Goal: Communication & Community: Answer question/provide support

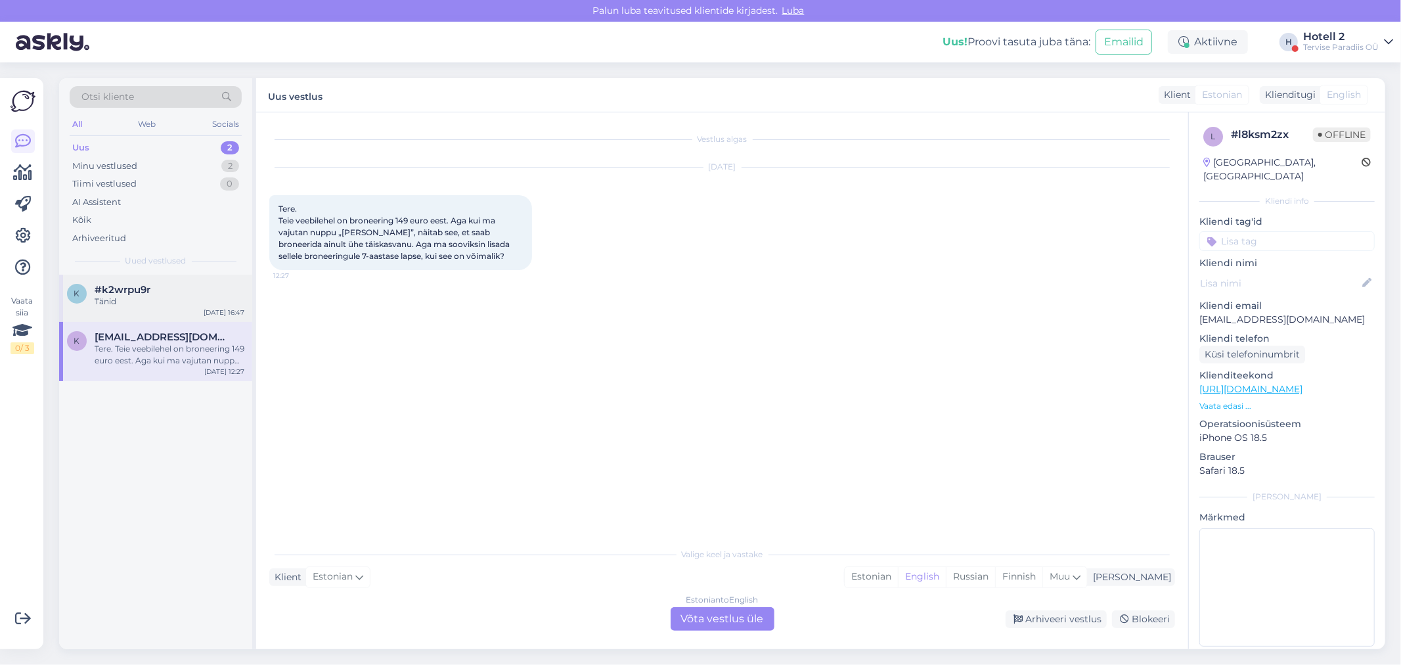
click at [162, 291] on div "#k2wrpu9r" at bounding box center [170, 290] width 150 height 12
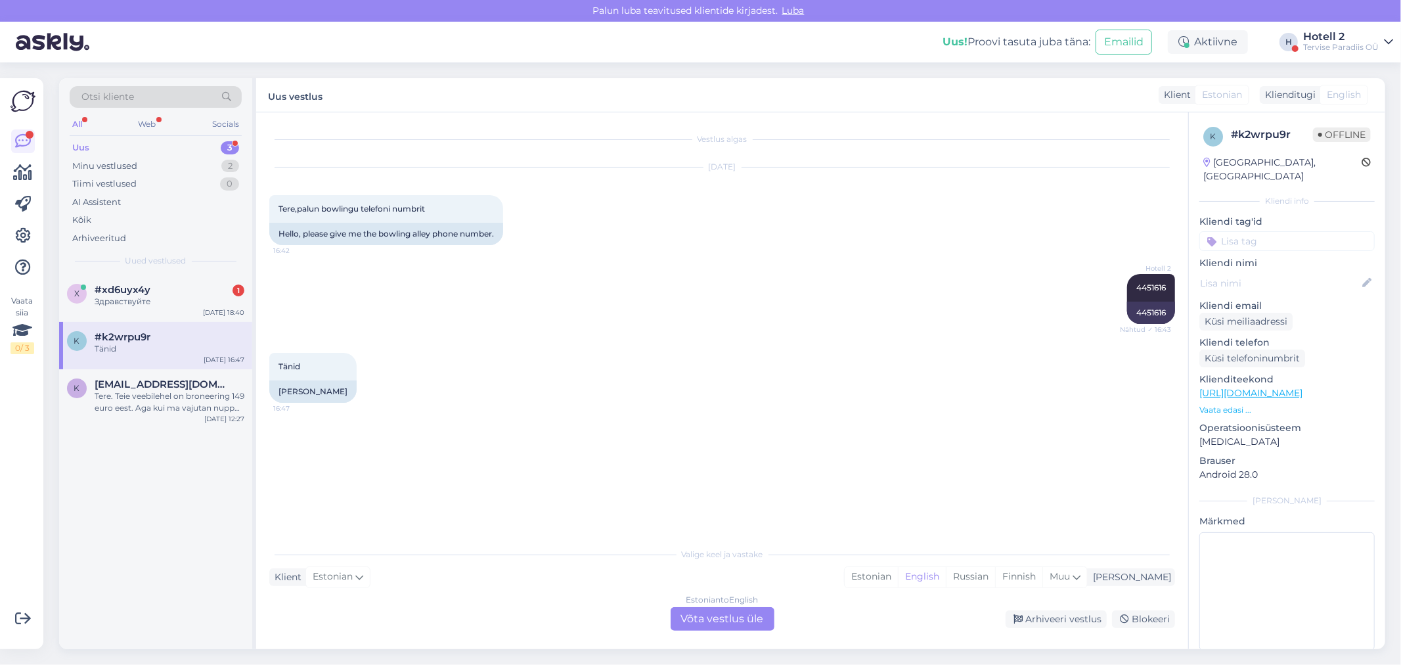
click at [737, 619] on div "Estonian to English Võta vestlus üle" at bounding box center [722, 619] width 104 height 24
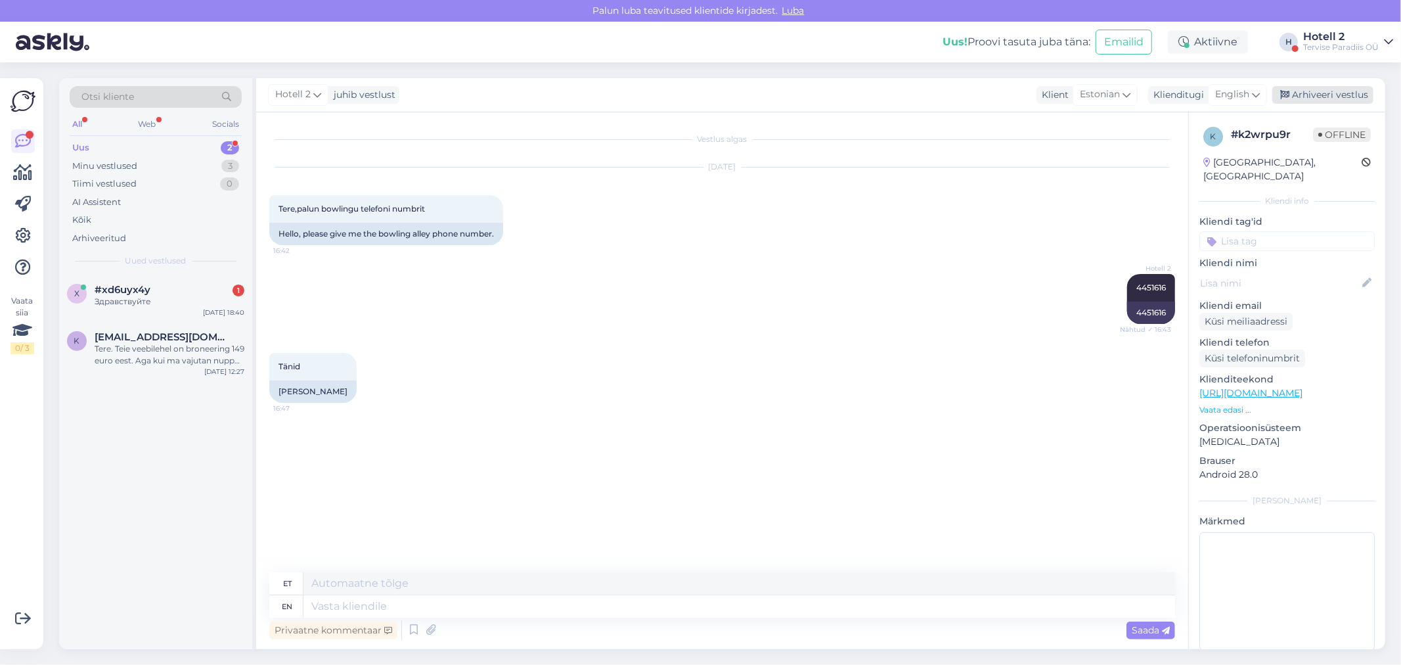
click at [1316, 94] on div "Arhiveeri vestlus" at bounding box center [1322, 95] width 101 height 18
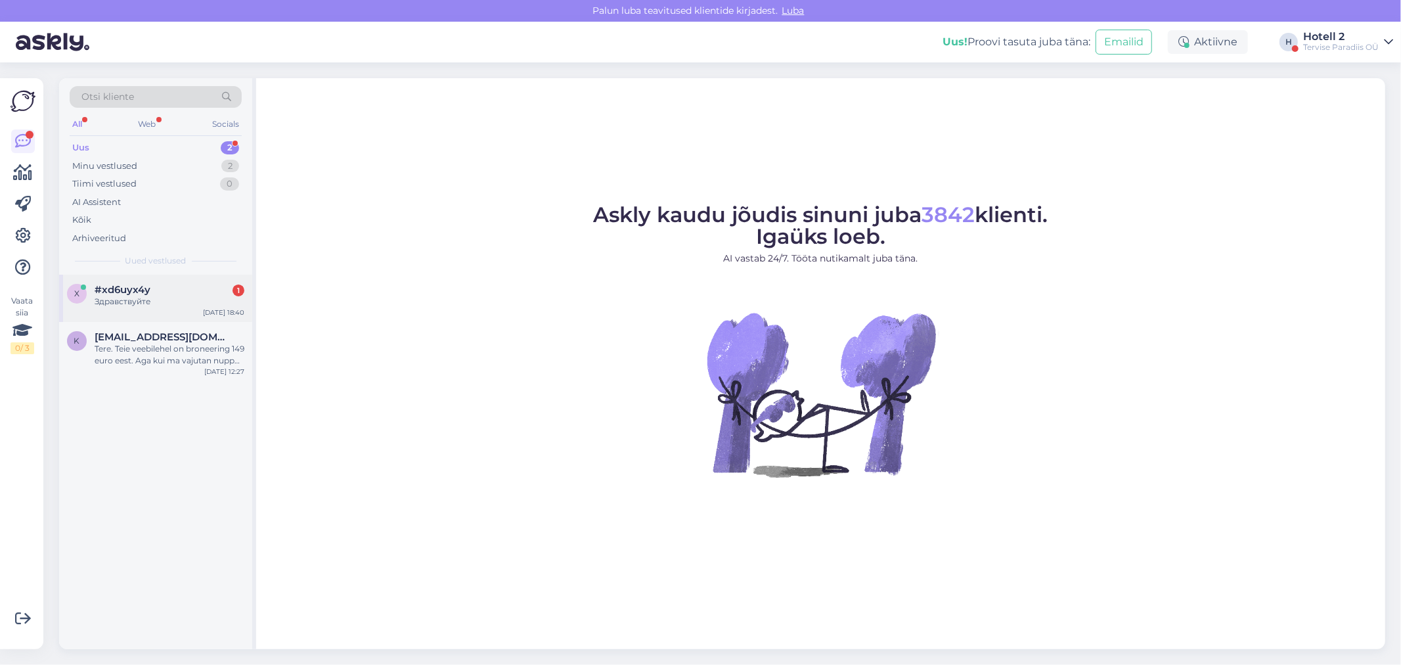
click at [172, 291] on div "#xd6uyx4y 1" at bounding box center [170, 290] width 150 height 12
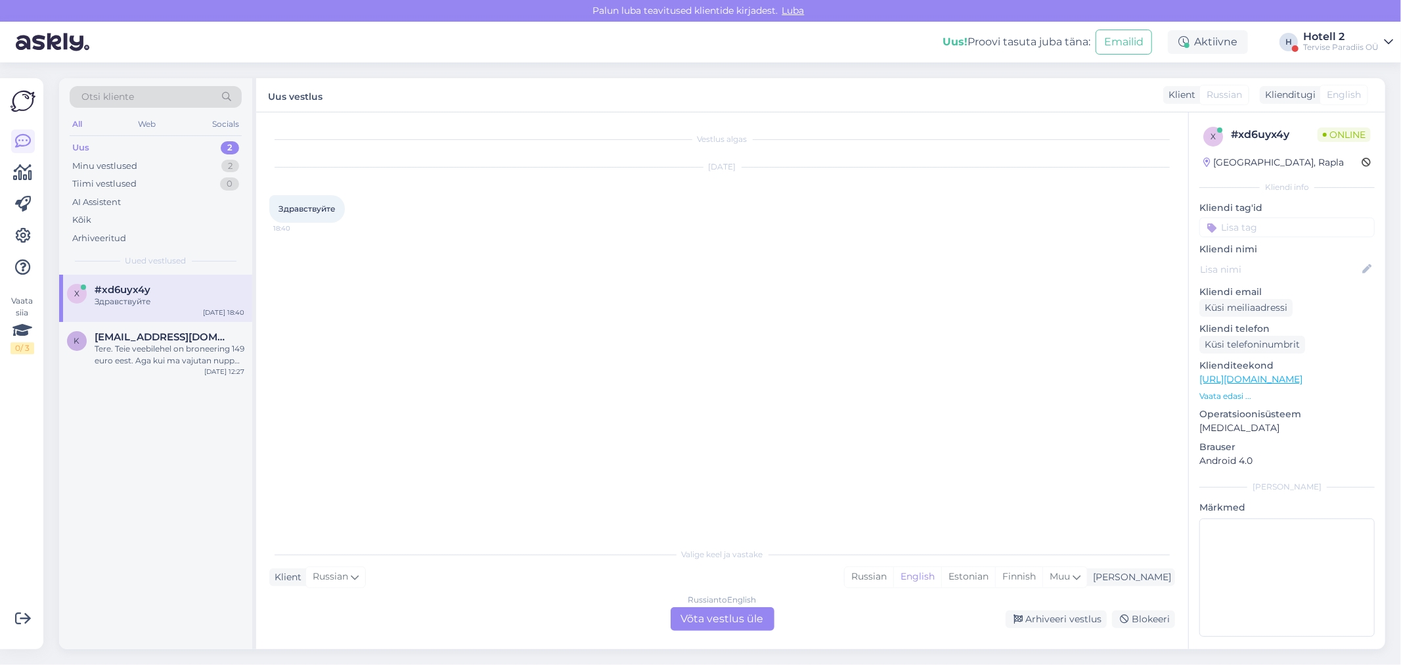
click at [714, 625] on div "Russian to English Võta vestlus üle" at bounding box center [722, 619] width 104 height 24
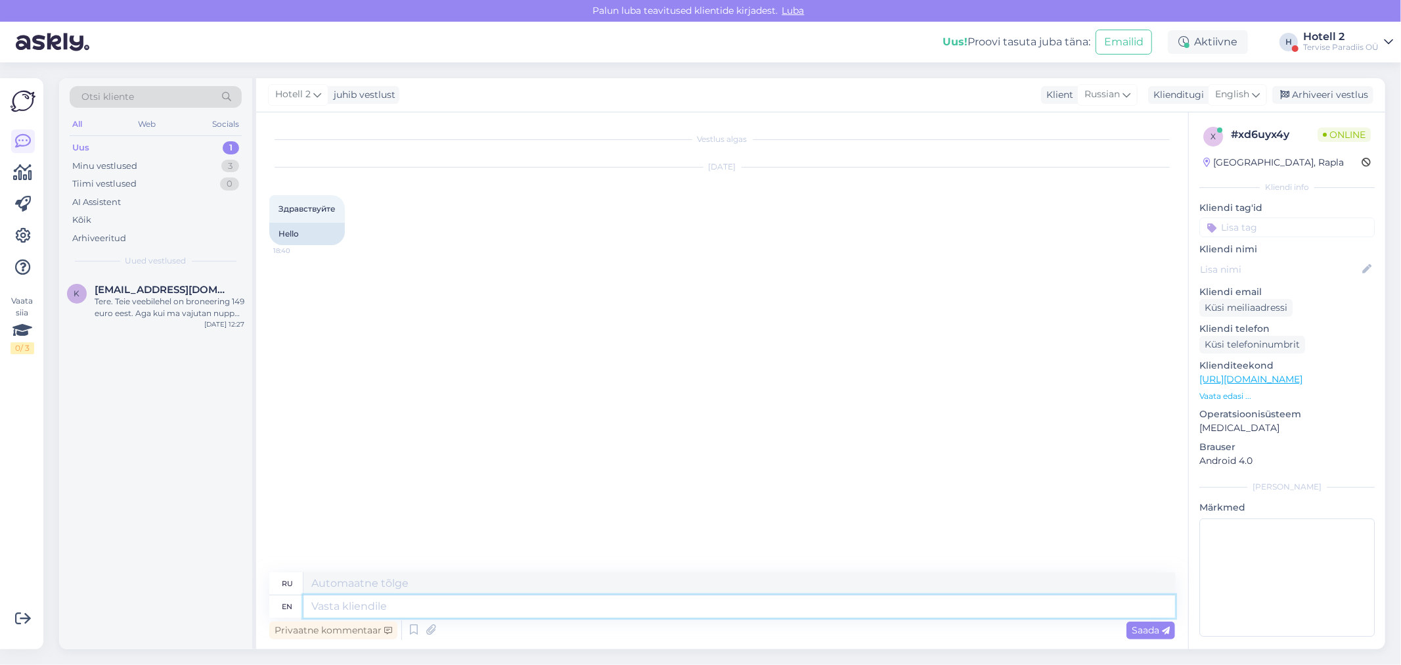
click at [320, 607] on textarea at bounding box center [738, 606] width 871 height 22
click at [1239, 100] on span "English" at bounding box center [1232, 94] width 34 height 14
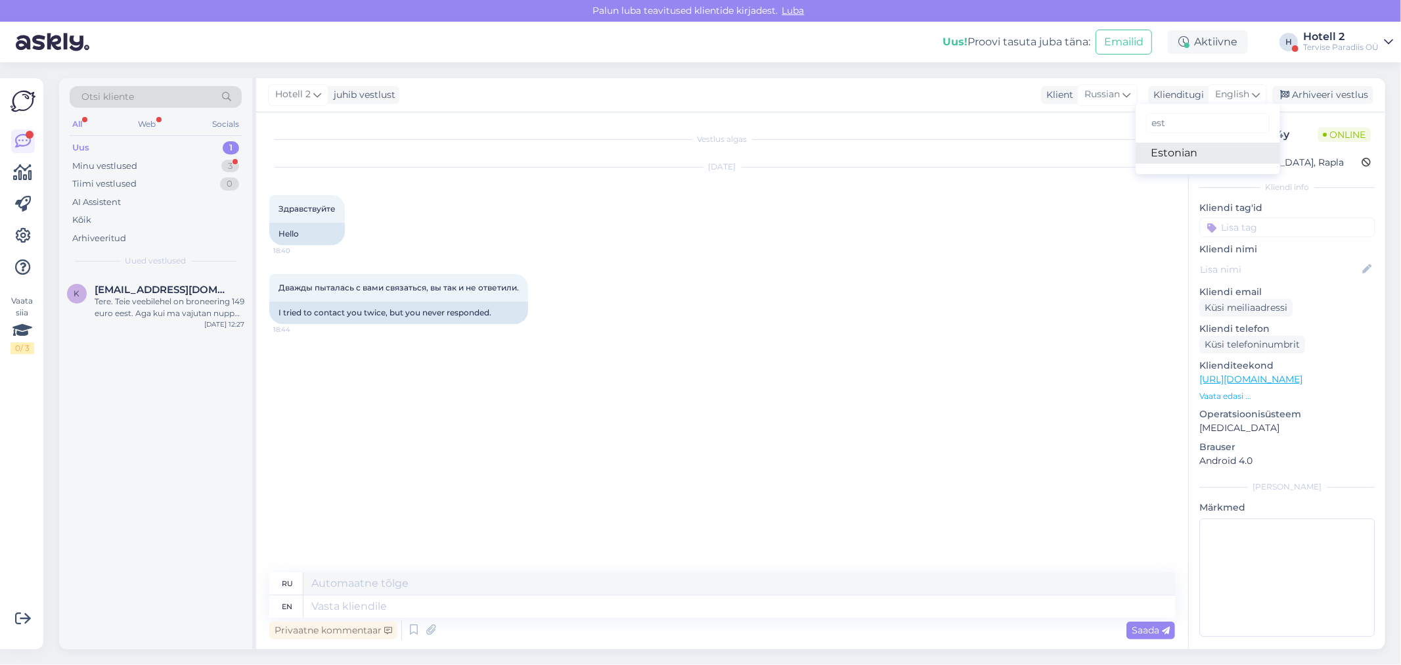
type input "est"
click at [1173, 146] on link "Estonian" at bounding box center [1207, 152] width 144 height 21
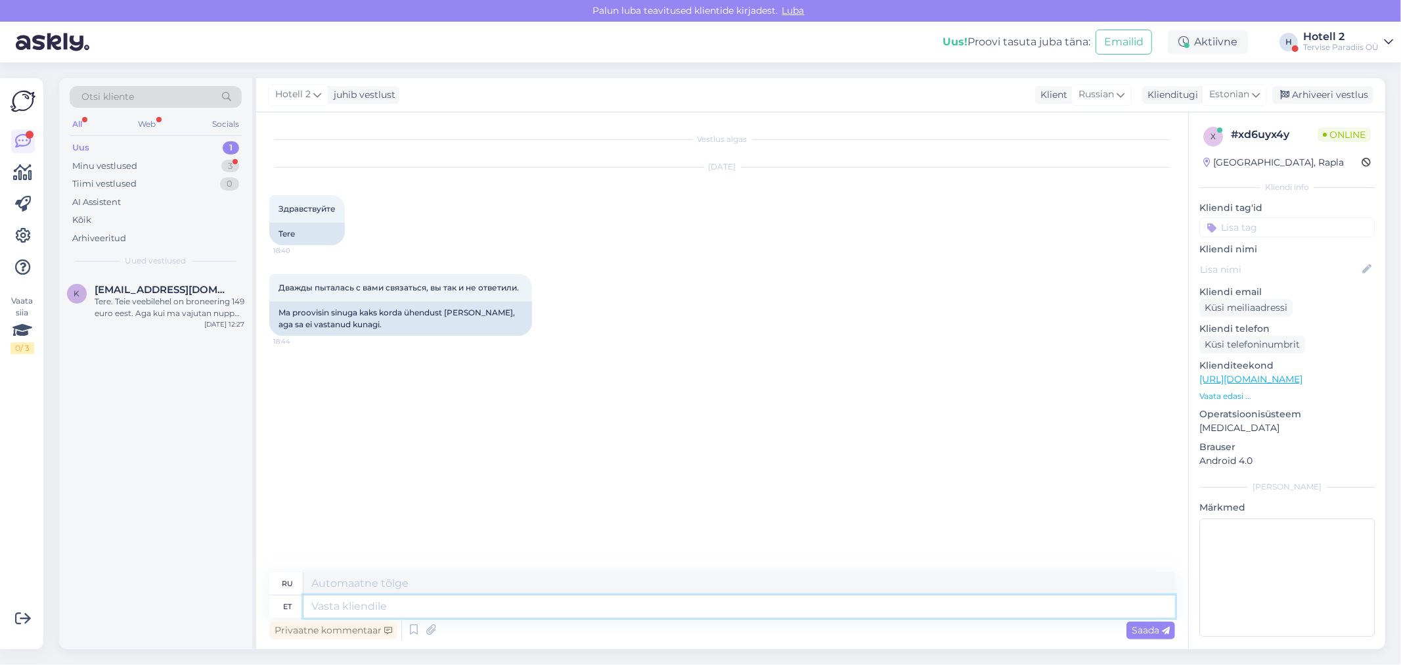
click at [311, 605] on textarea at bounding box center [738, 606] width 871 height 22
type textarea "Tere"
type textarea "Привет"
type textarea "Tere!"
type textarea "Привет!"
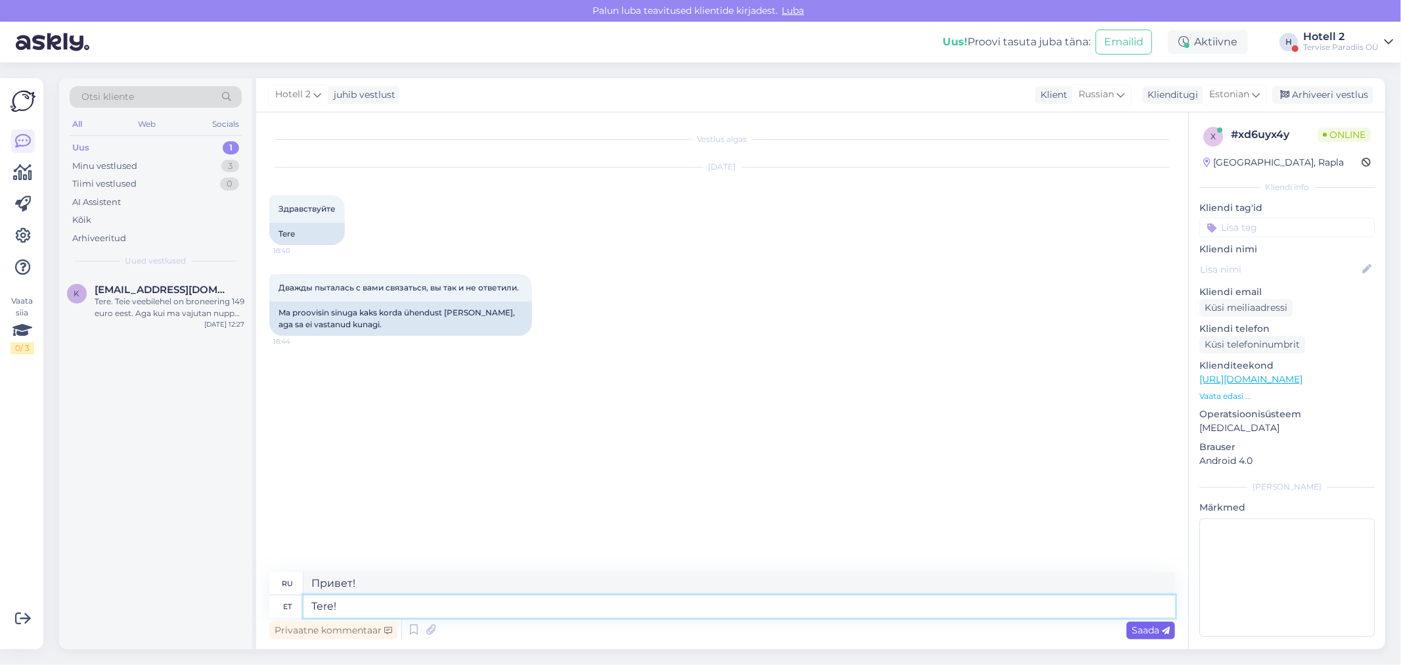
type textarea "Tere!"
click at [1141, 628] on span "Saada" at bounding box center [1150, 630] width 38 height 12
click at [179, 303] on div "Tere. Teie veebilehel on broneering 149 euro eest. Aga kui ma vajutan nuppu „[P…" at bounding box center [170, 307] width 150 height 24
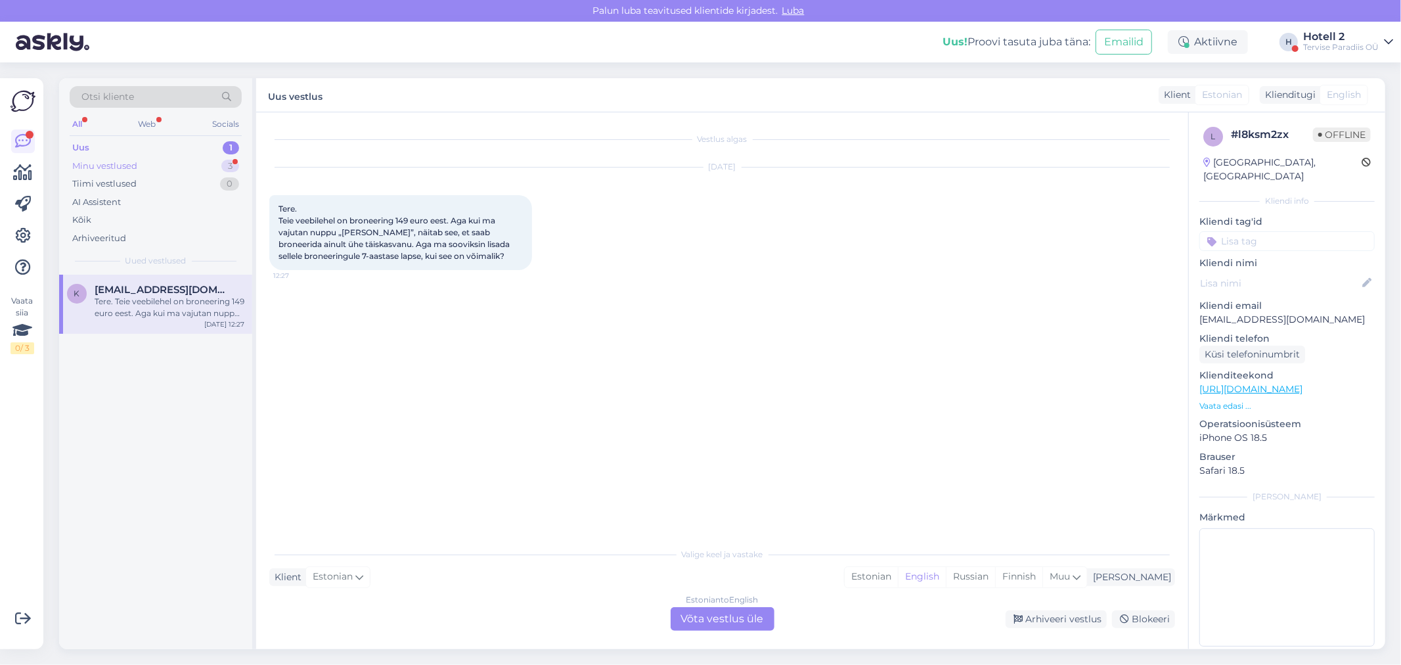
click at [139, 163] on div "Minu vestlused 3" at bounding box center [156, 166] width 172 height 18
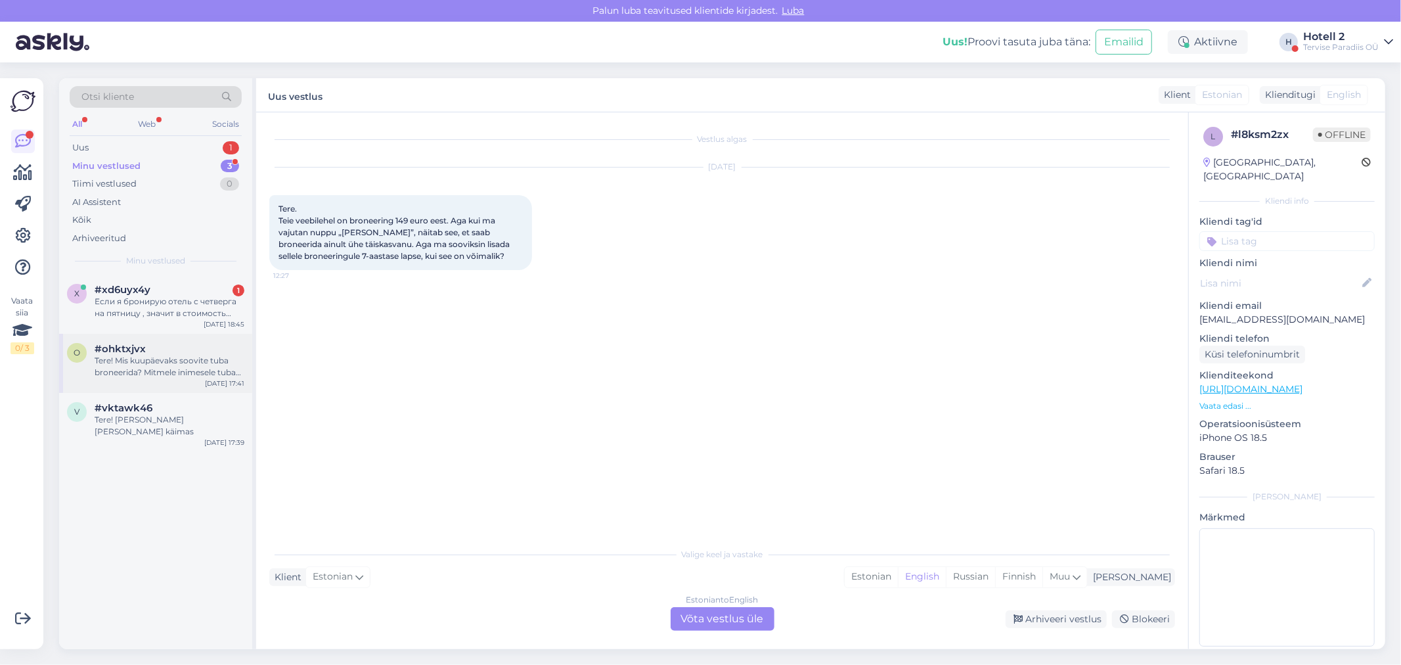
click at [180, 368] on div "Tere! Mis kuupäevaks soovite tuba broneerida? Mitmele inimesele tuba soovite?" at bounding box center [170, 367] width 150 height 24
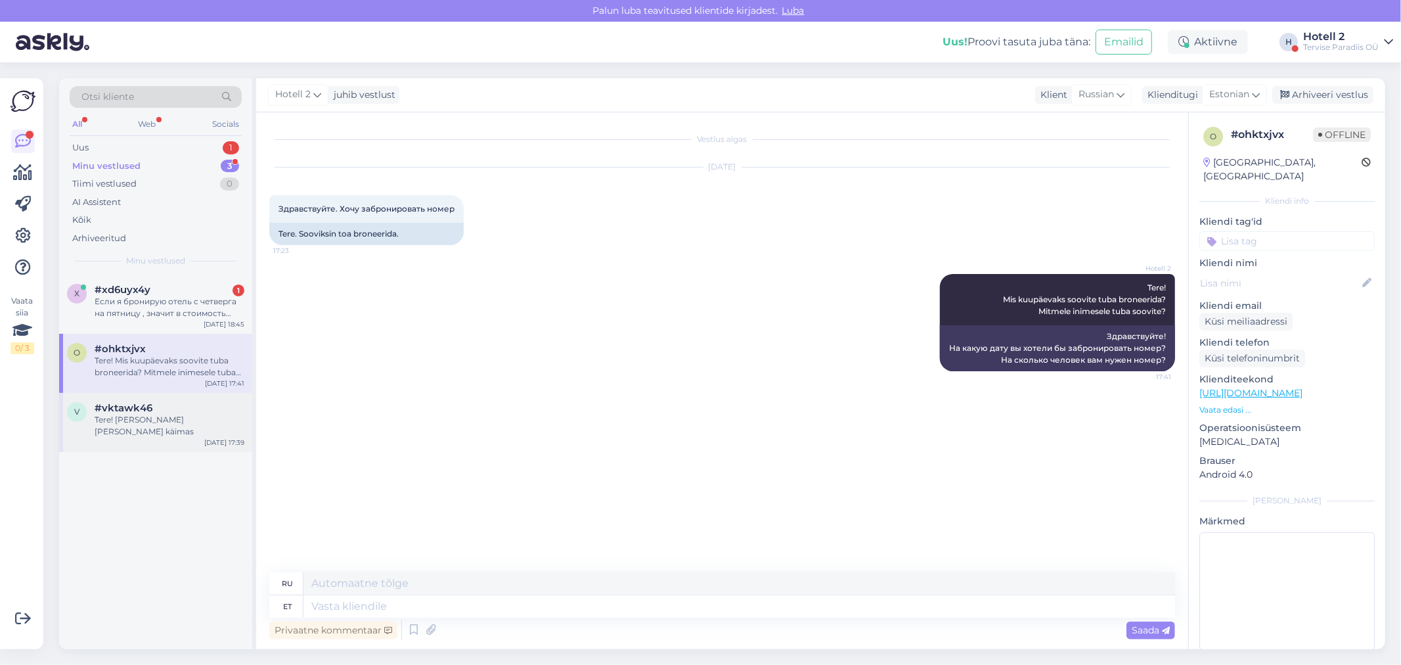
click at [169, 418] on div "Tere! [PERSON_NAME] [PERSON_NAME] käimas" at bounding box center [170, 426] width 150 height 24
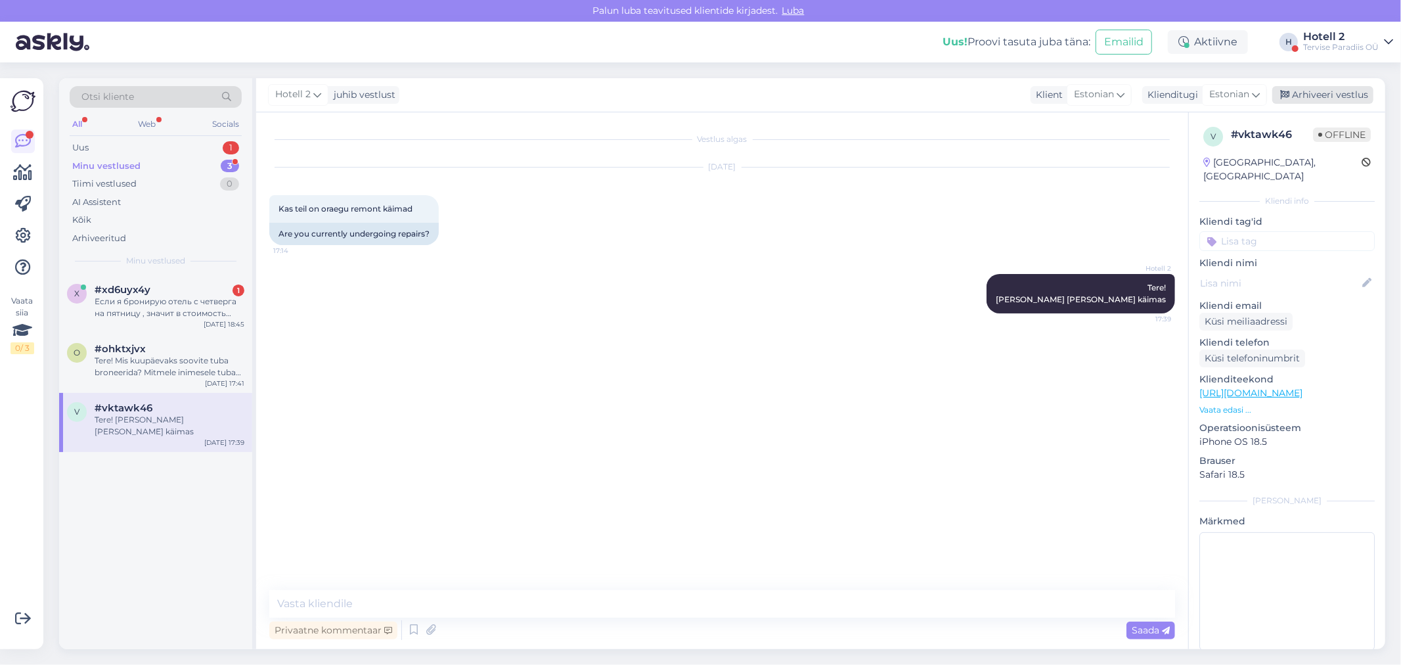
click at [1334, 91] on div "Arhiveeri vestlus" at bounding box center [1322, 95] width 101 height 18
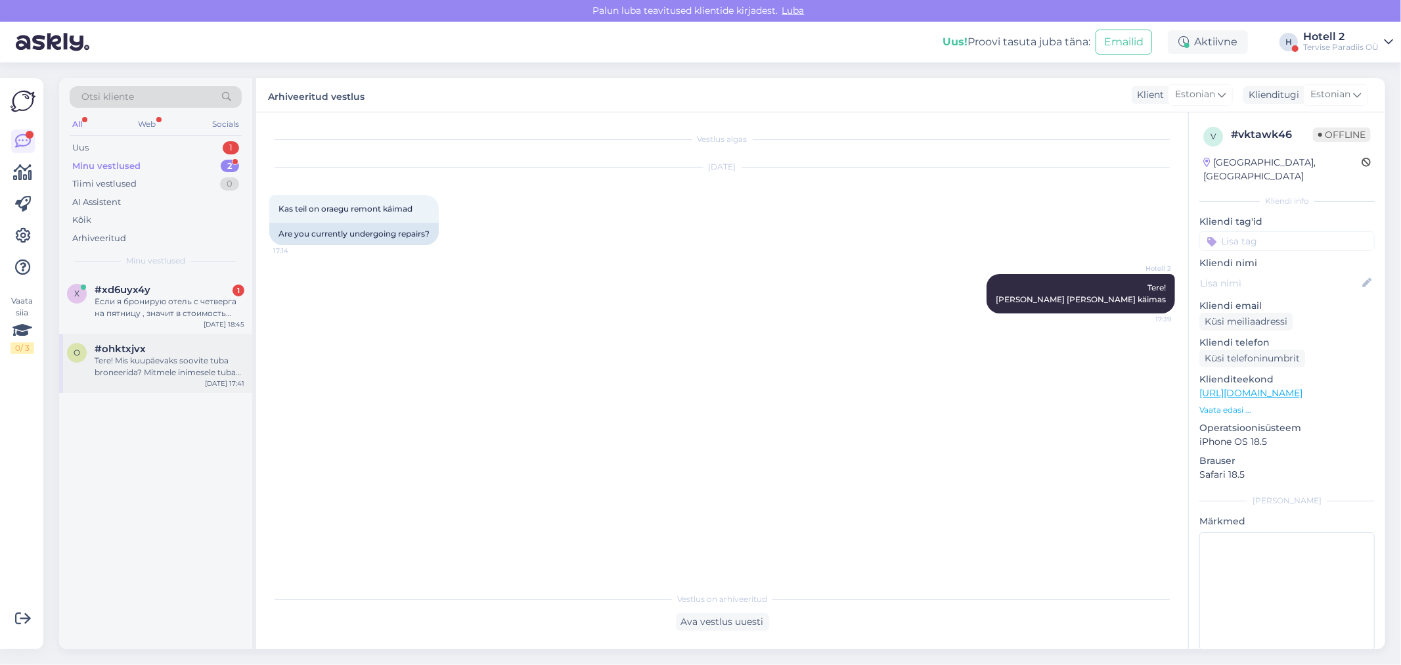
click at [169, 365] on div "Tere! Mis kuupäevaks soovite tuba broneerida? Mitmele inimesele tuba soovite?" at bounding box center [170, 367] width 150 height 24
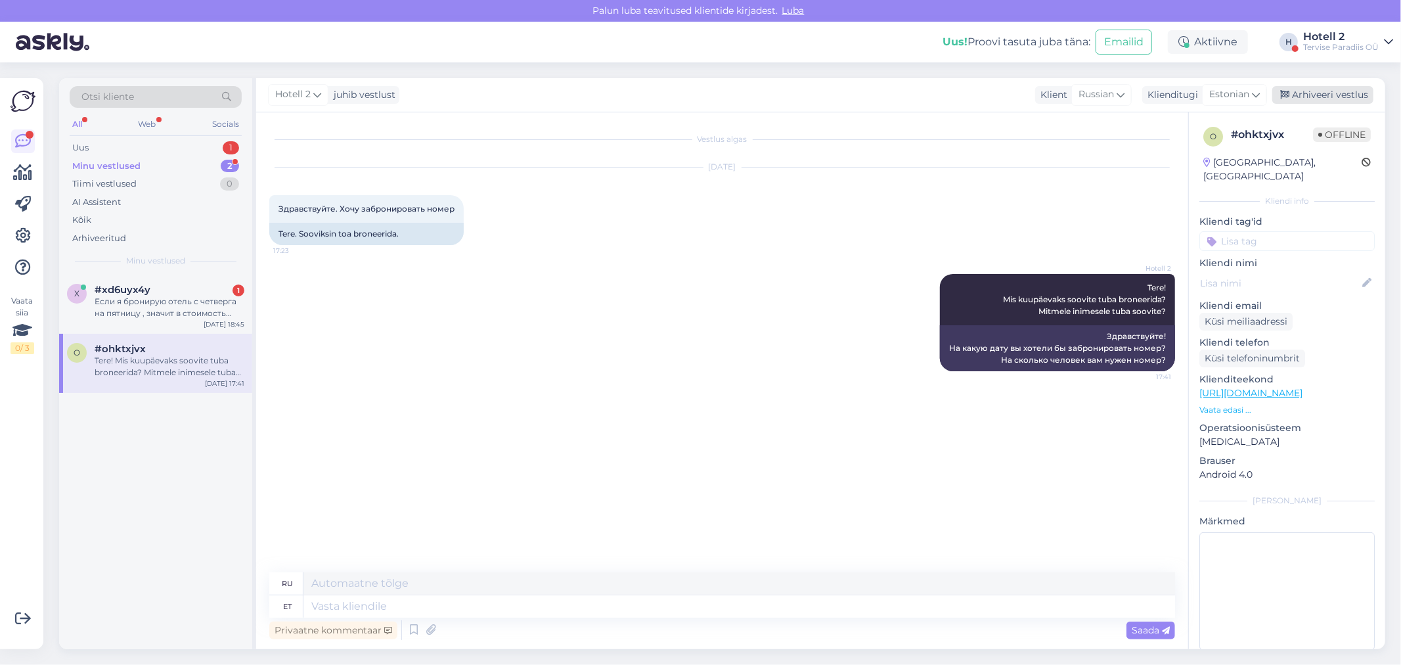
click at [1346, 91] on div "Arhiveeri vestlus" at bounding box center [1322, 95] width 101 height 18
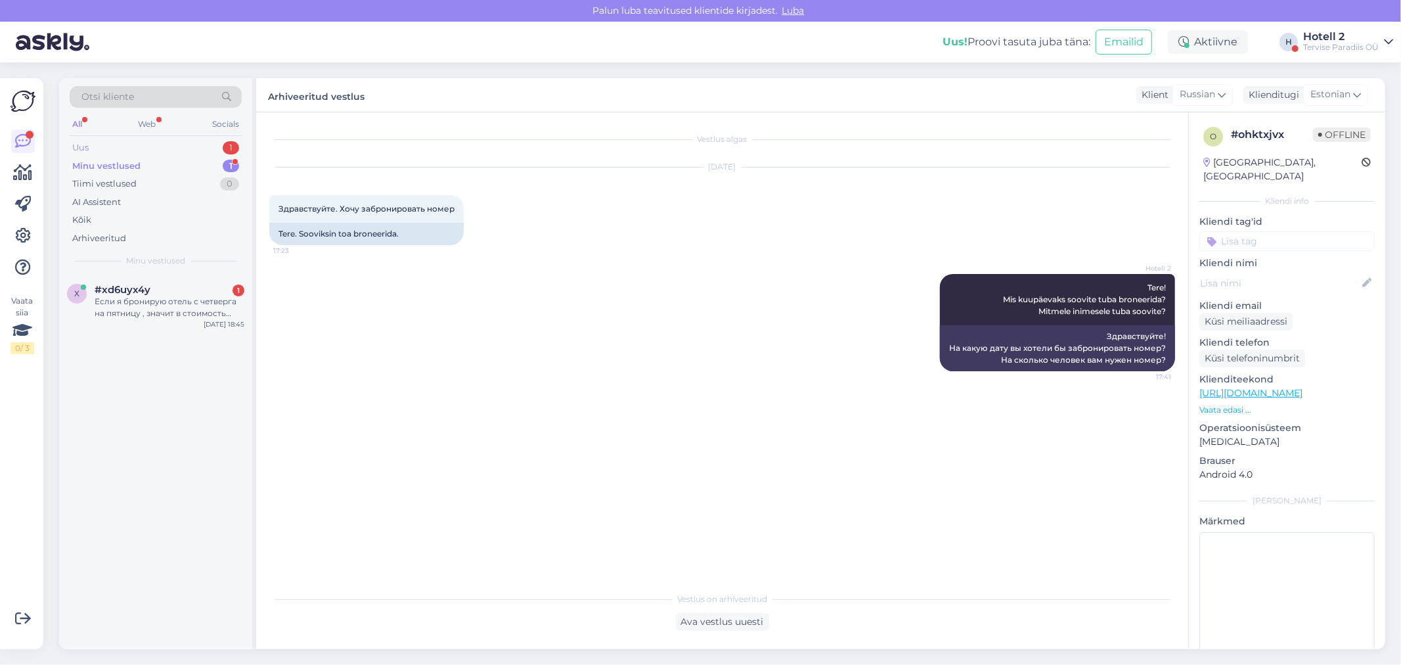
click at [156, 142] on div "Uus 1" at bounding box center [156, 148] width 172 height 18
click at [177, 306] on div "Tere. Teie veebilehel on broneering 149 euro eest. Aga kui ma vajutan nuppu „[P…" at bounding box center [170, 307] width 150 height 24
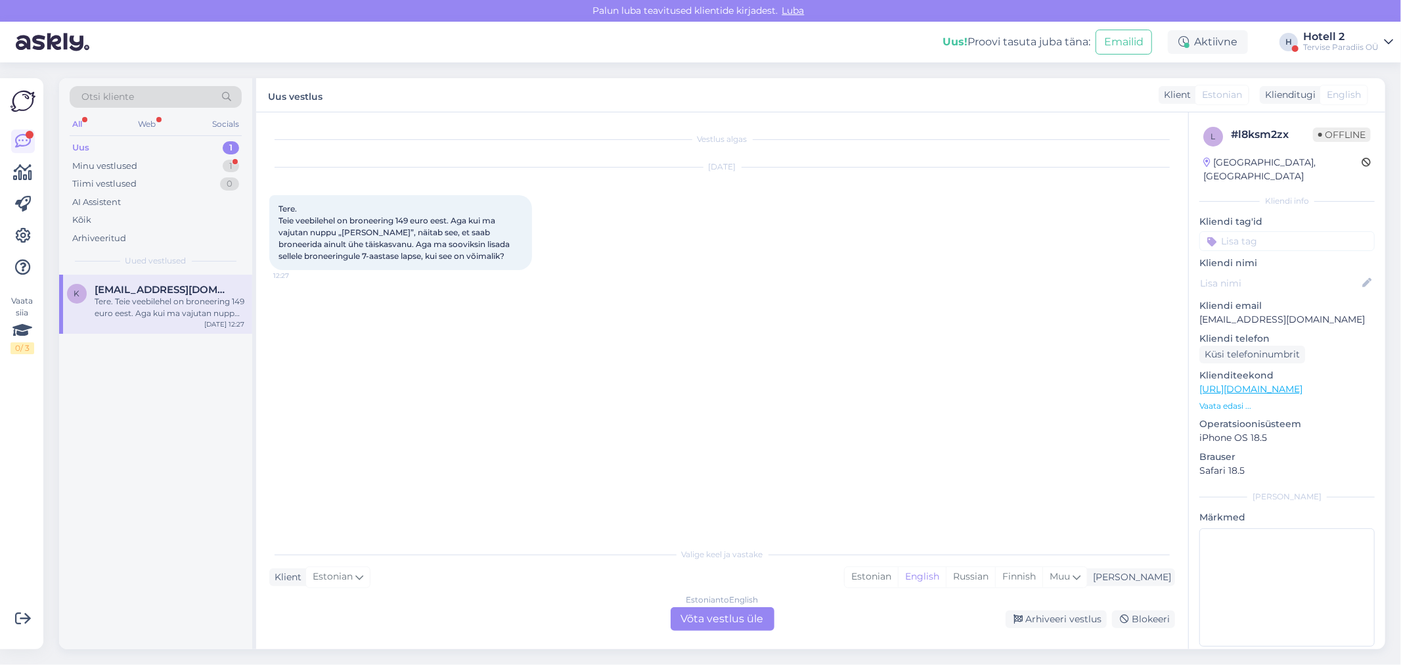
click at [698, 620] on div "Estonian to English Võta vestlus üle" at bounding box center [722, 619] width 104 height 24
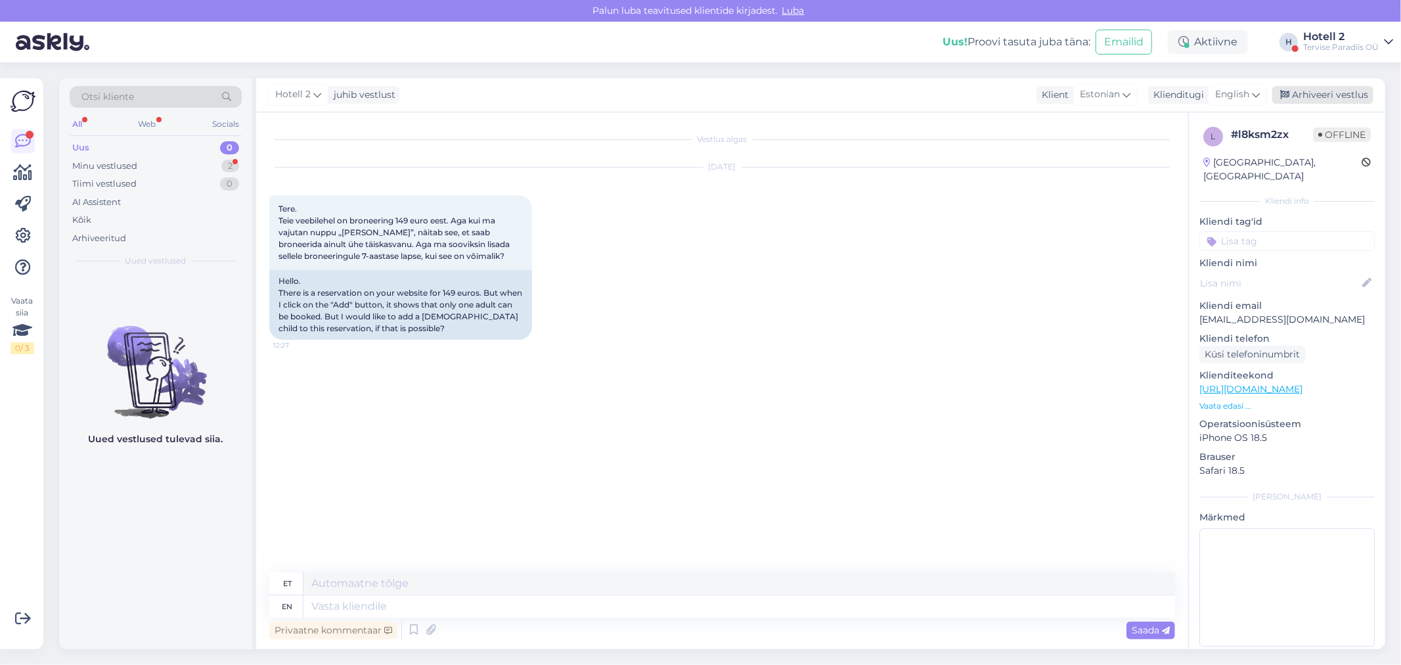
click at [1315, 92] on div "Arhiveeri vestlus" at bounding box center [1322, 95] width 101 height 18
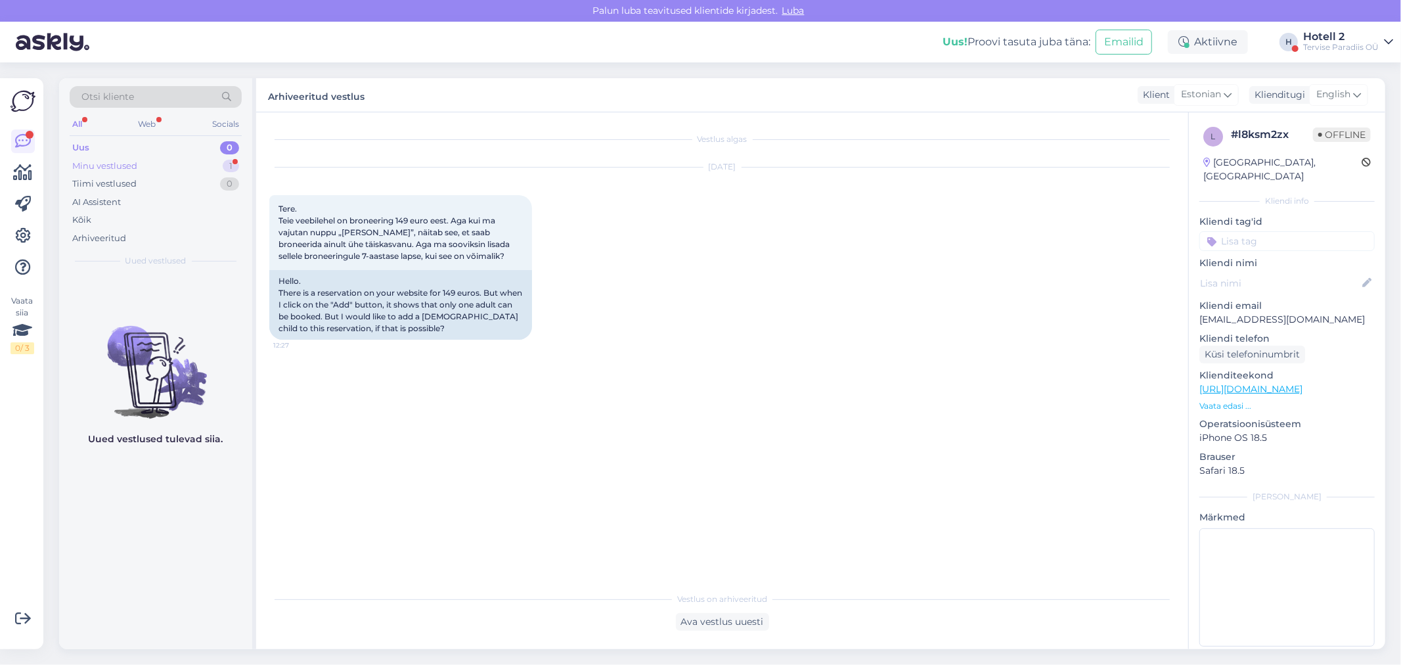
click at [95, 162] on div "Minu vestlused" at bounding box center [104, 166] width 65 height 13
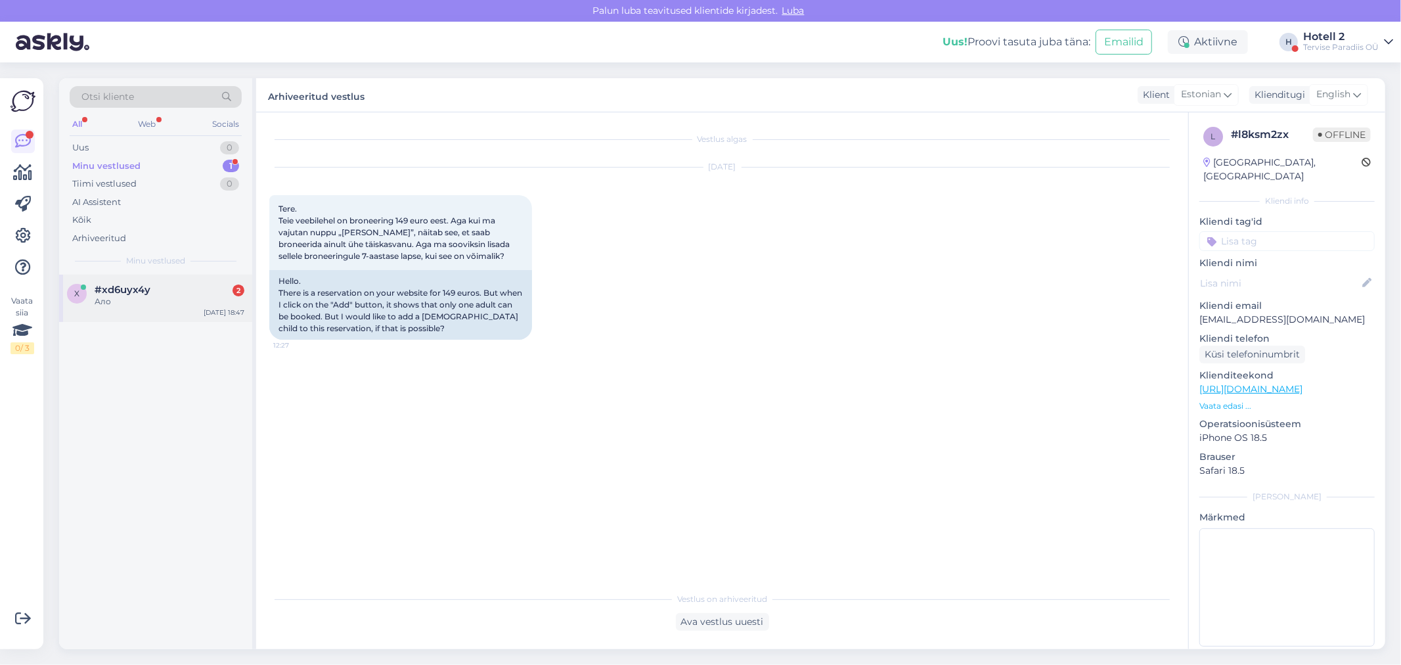
click at [136, 297] on div "Ало" at bounding box center [170, 301] width 150 height 12
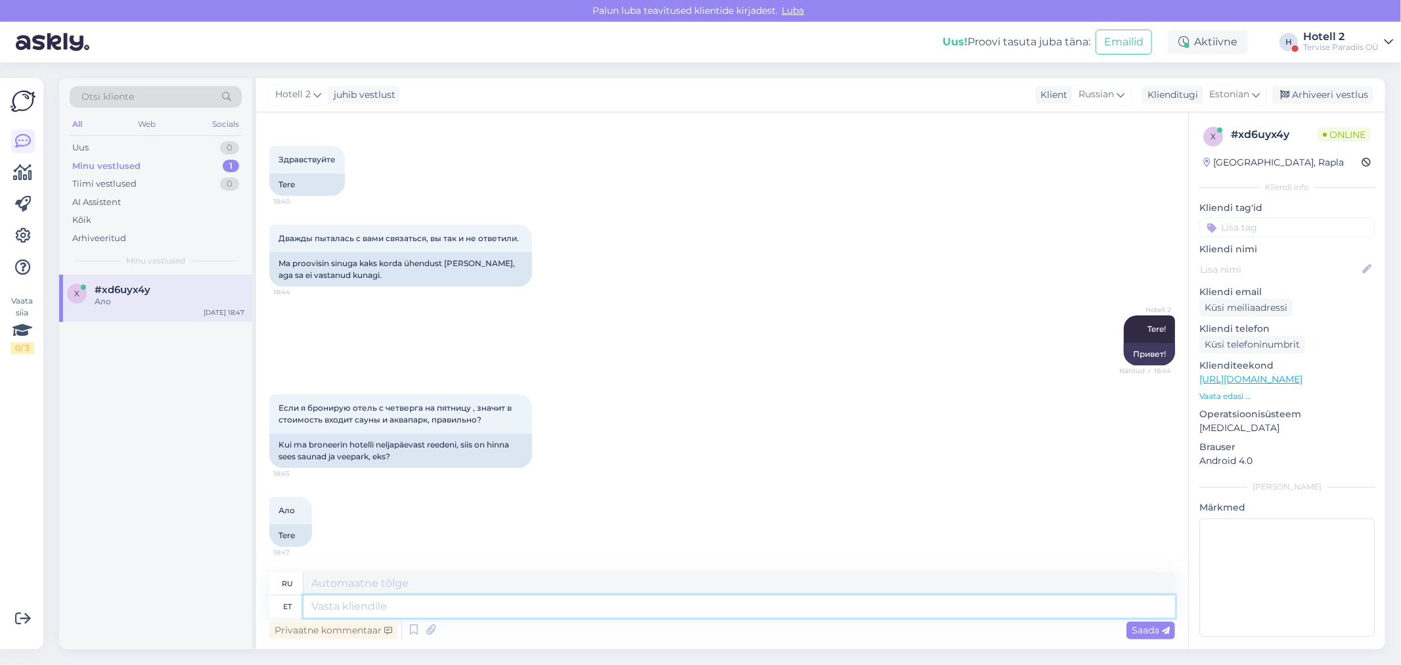
click at [322, 603] on textarea at bounding box center [738, 606] width 871 height 22
type textarea "Jah"
type textarea "Да"
type textarea "Jah,"
type textarea "Да,"
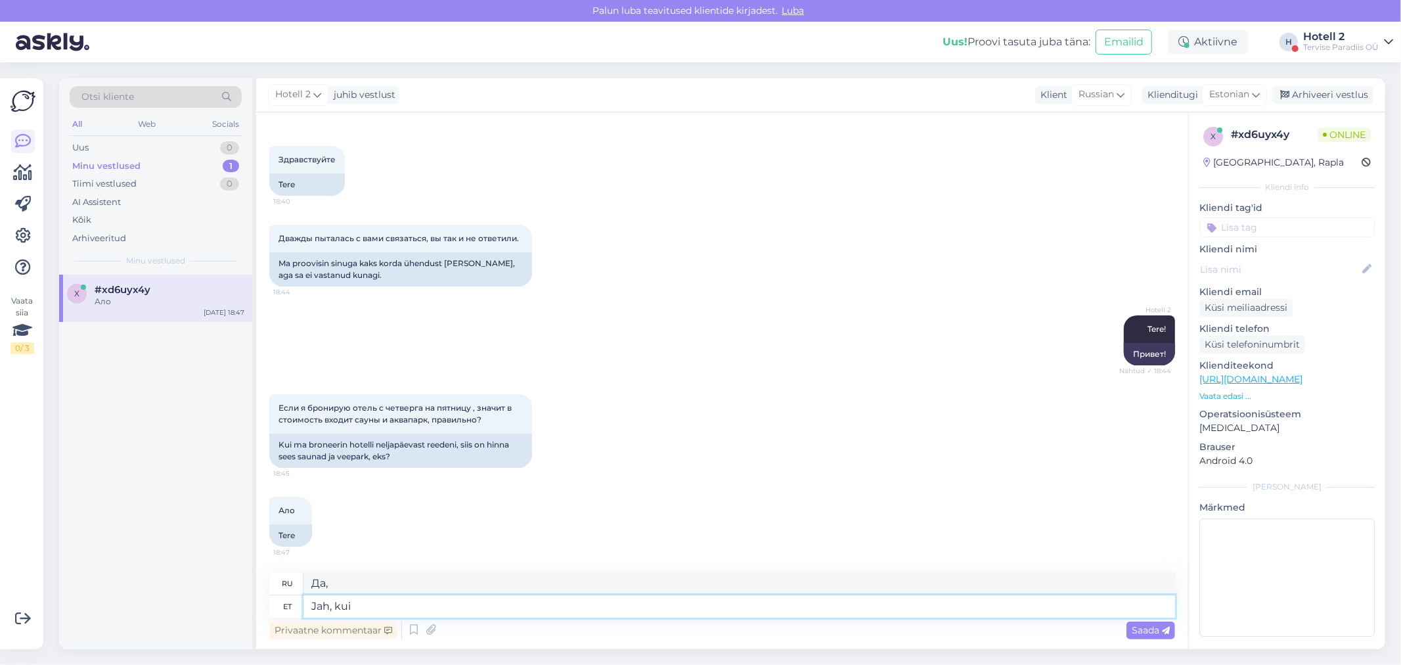
type textarea "Jah, kui"
type textarea "Да, если"
type textarea "Jah, [PERSON_NAME] v"
type textarea "Да, если вы"
type textarea "Jah, [PERSON_NAME] valinud"
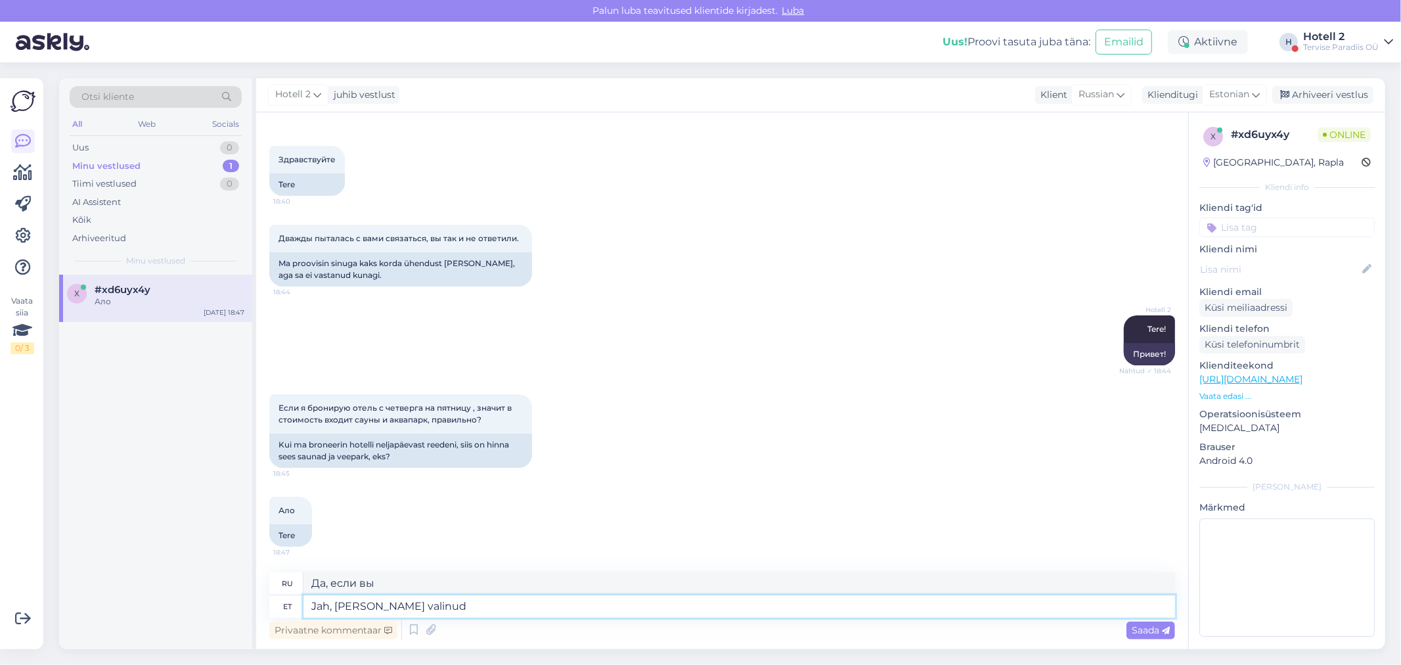
type textarea "Да, если вы выбрали"
type textarea "Jah, [PERSON_NAME] valinud paketi"
type textarea "Да, если вы выбрали пакет"
type textarea "Jah, [PERSON_NAME] valinud paketi koos v"
type textarea "Да, если вы выбрали пакет с"
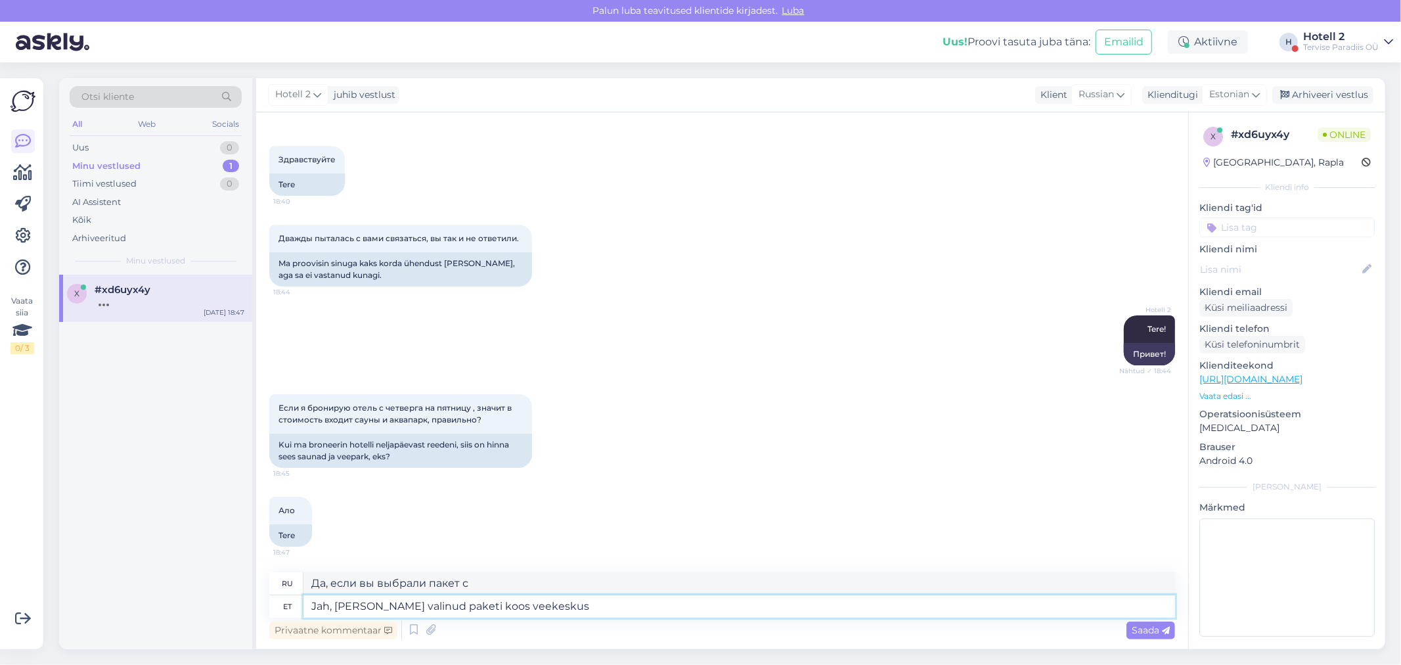
type textarea "Jah, [PERSON_NAME] valinud paketi koos veekeskuse"
type textarea "Да, если вы выбрали пакет с аквапарком"
type textarea "Jah, [PERSON_NAME] valinud paketi koos veekeskusega,"
type textarea "Да, если вы выбрали пакет с аквапарком,"
type textarea "Jah, [PERSON_NAME] valinud paketi koos veekeskusega"
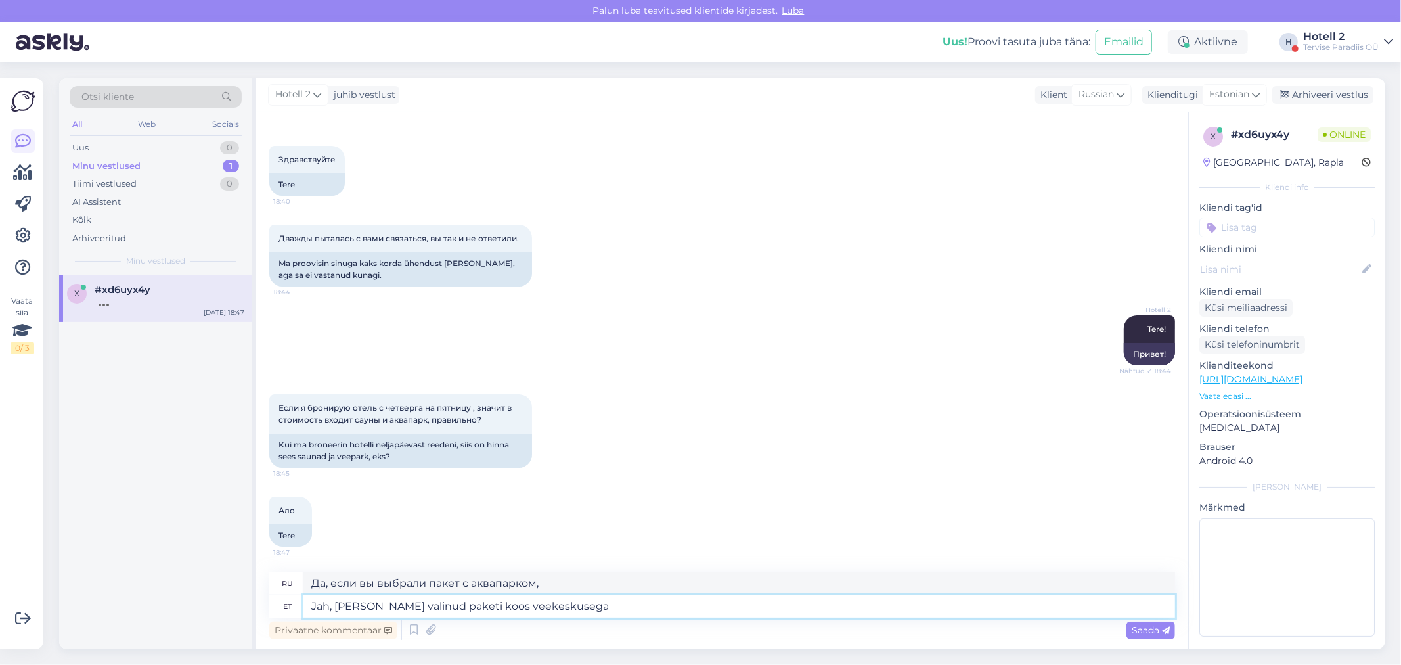
type textarea "Да, если вы выбрали пакет с аквапарком"
type textarea "Jah, [PERSON_NAME] valinud paketi koos veekeskusega siis"
type textarea "Да, если вы выбрали пакет с аквапарком, то"
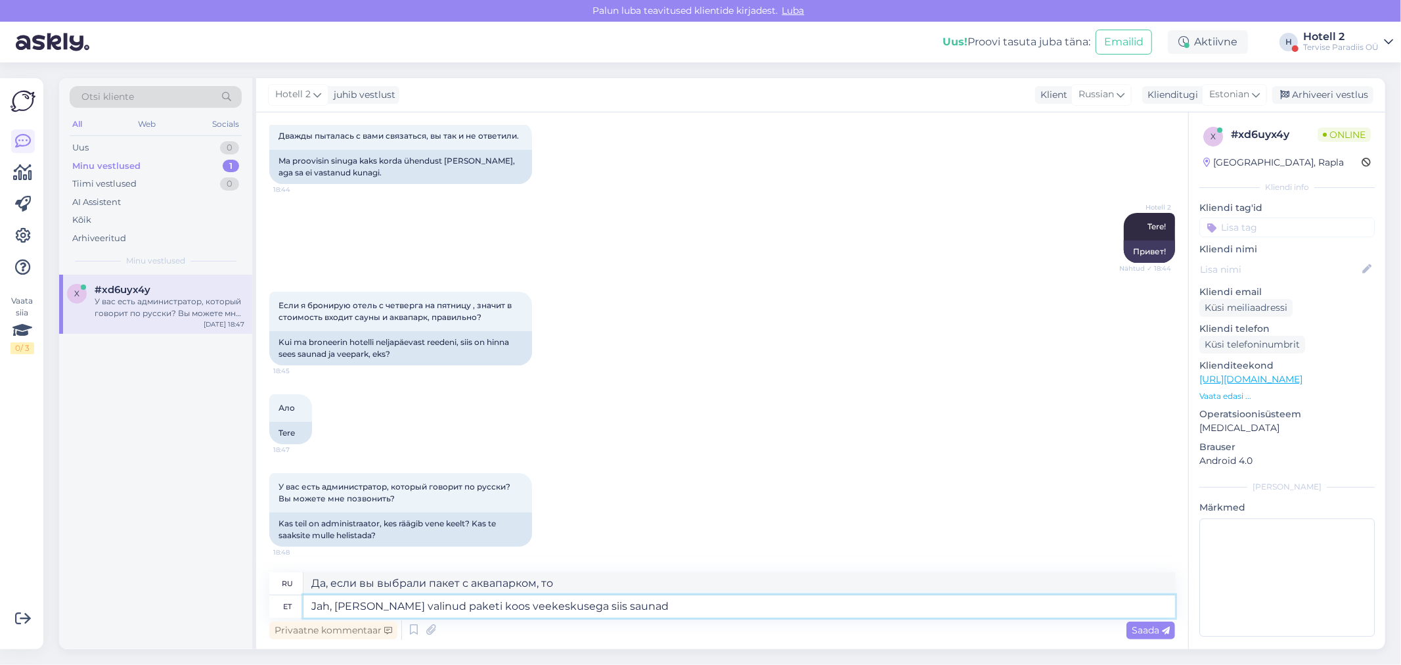
type textarea "Jah, [PERSON_NAME] valinud paketi koos veekeskusega siis saunad k"
type textarea "Да, если вы выбрали пакет с аквапарком, то сауны"
type textarea "Jah, [PERSON_NAME] valinud paketi koos veekeskusega siis saunad ka"
type textarea "Да, если вы выбрали пакет с аквапарком, то сауны также включены."
type textarea "Jah, [PERSON_NAME] valinud paketi koos veekeskusega siis saunad [PERSON_NAME] s"
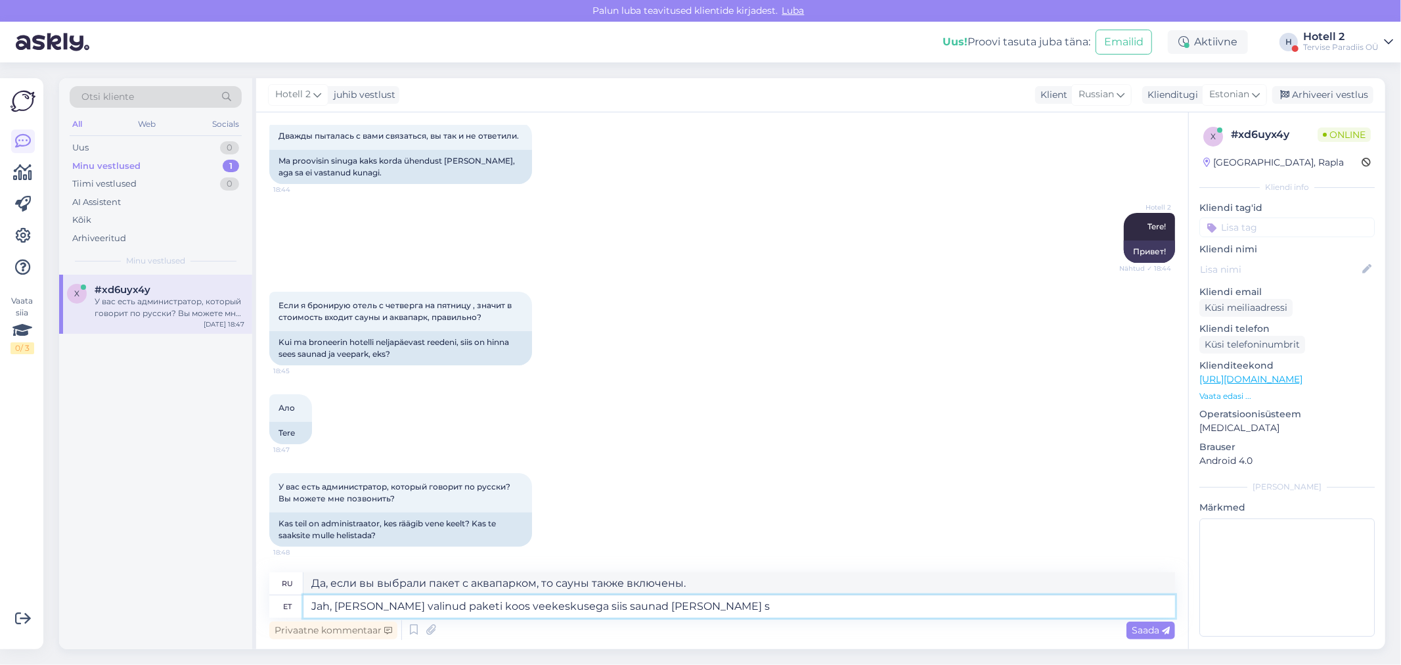
type textarea "Да, если вы выбрали пакет с аквапарком, сауны также включены в стоимость."
type textarea "Jah, [PERSON_NAME] valinud paketi koos veekeskusega siis saunad [PERSON_NAME] s…"
type textarea "Да, если вы выбрали пакет с аквапарком, то сауны также включены в стоимость."
type textarea "Jah, [PERSON_NAME] valinud paketi koos veekeskusega siis saunad [PERSON_NAME] s…"
click at [1145, 622] on div "Saada" at bounding box center [1150, 630] width 49 height 18
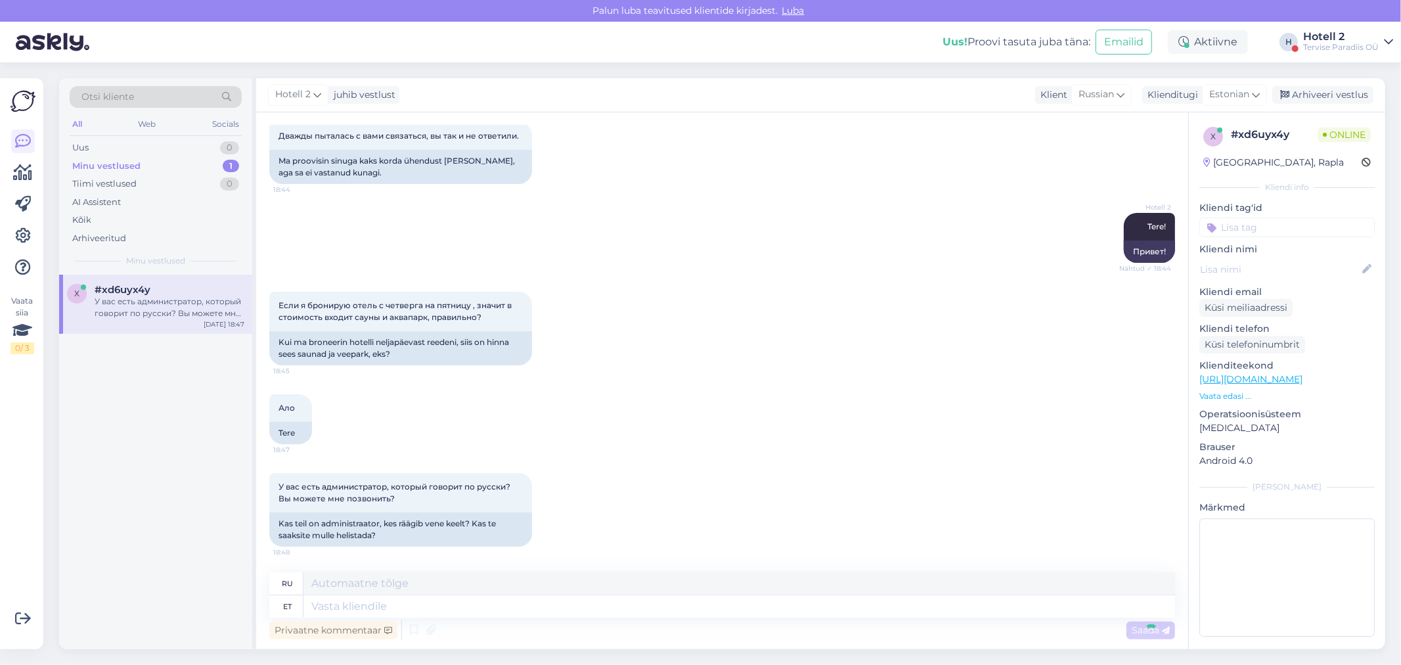
scroll to position [253, 0]
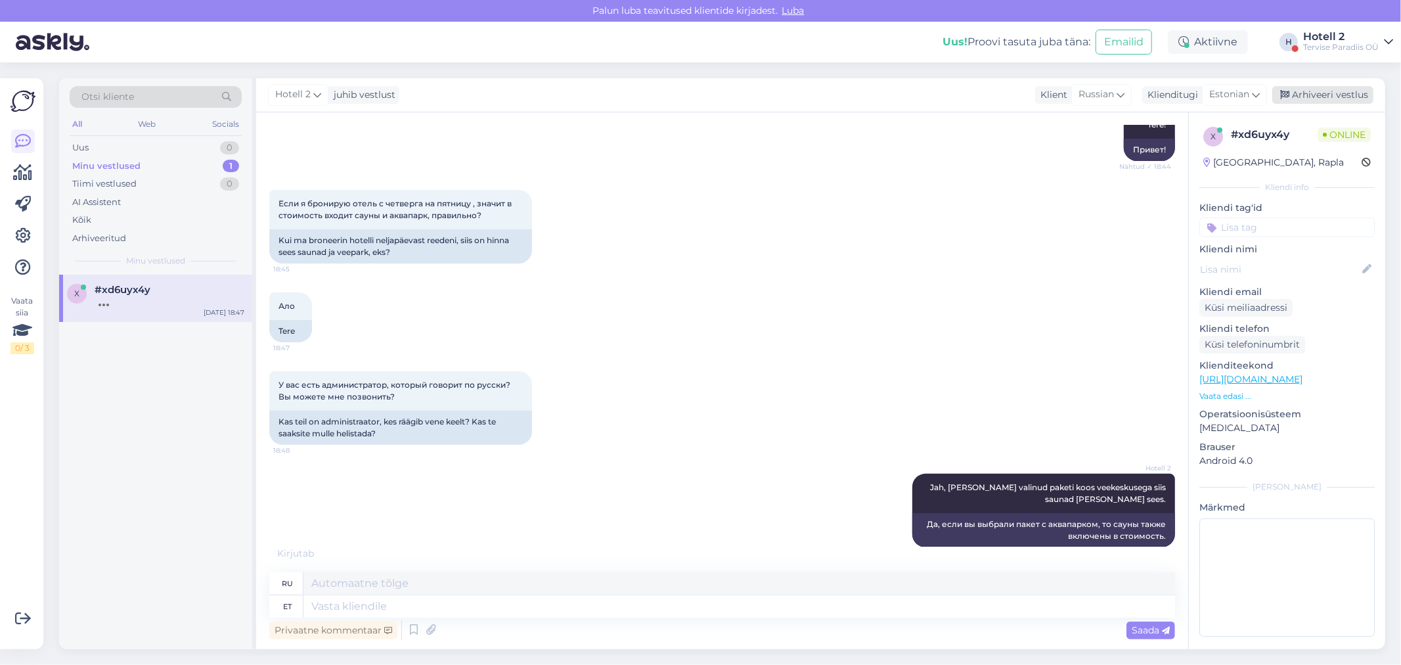
click at [1348, 87] on div "Arhiveeri vestlus" at bounding box center [1322, 95] width 101 height 18
